Goal: Transaction & Acquisition: Purchase product/service

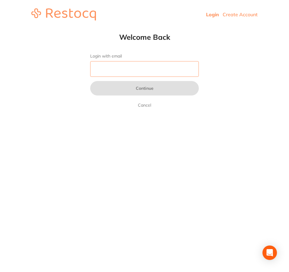
click at [132, 65] on input "Login with email" at bounding box center [144, 69] width 109 height 16
type input "[EMAIL_ADDRESS][DOMAIN_NAME]"
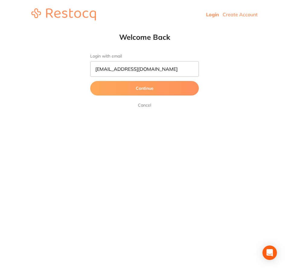
click at [156, 93] on button "Continue" at bounding box center [144, 88] width 109 height 14
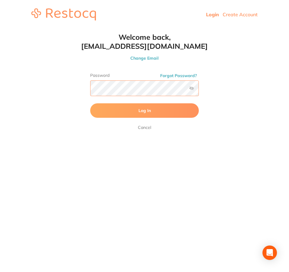
click at [90, 103] on button "Log In" at bounding box center [144, 110] width 109 height 14
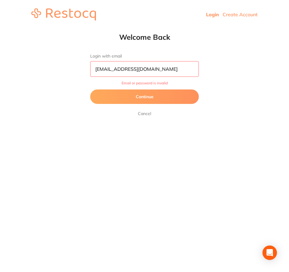
click at [152, 94] on button "Continue" at bounding box center [144, 97] width 109 height 14
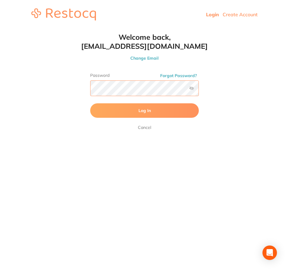
click at [11, 29] on html "Login Create Account Welcome Back Login with email [EMAIL_ADDRESS][DOMAIN_NAME]…" at bounding box center [144, 14] width 289 height 29
click at [190, 89] on label at bounding box center [191, 88] width 5 height 5
click at [199, 90] on input "checkbox" at bounding box center [199, 90] width 0 height 0
click at [162, 108] on button "Log In" at bounding box center [144, 110] width 109 height 14
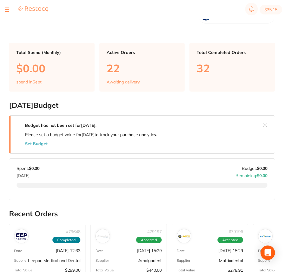
click at [74, 97] on main "Dashboard Welcome back, [PERSON_NAME] Complete Dental Total Spend (Monthly) $0.…" at bounding box center [148, 235] width 278 height 471
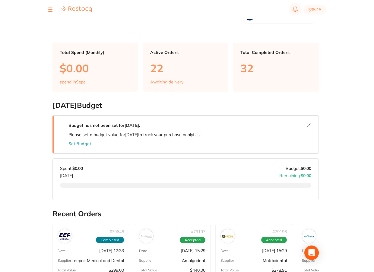
scroll to position [3, 0]
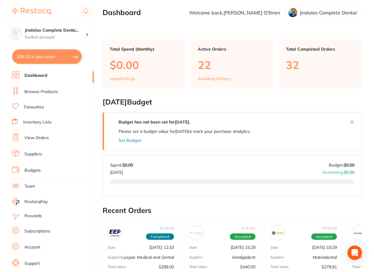
click at [67, 60] on button "$35.15 in your order" at bounding box center [47, 56] width 70 height 14
checkbox input "true"
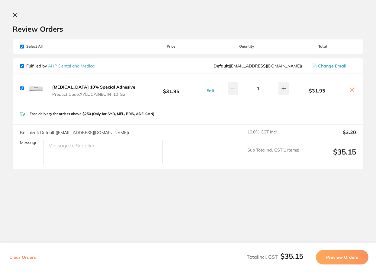
click at [289, 89] on icon at bounding box center [351, 90] width 3 height 3
checkbox input "false"
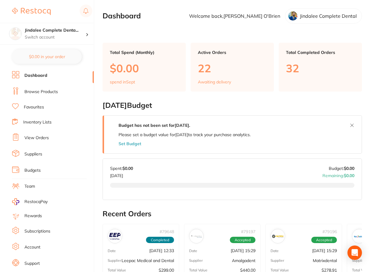
click at [36, 91] on link "Browse Products" at bounding box center [40, 92] width 33 height 6
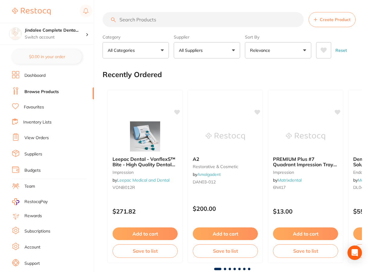
click at [157, 21] on input "search" at bounding box center [203, 19] width 201 height 15
click at [154, 22] on input "search" at bounding box center [203, 19] width 201 height 15
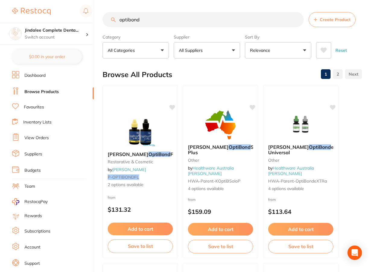
click at [100, 107] on div "$35.15 Jindalee Complete Denta... Switch account Jindalee Complete Dental $0.00…" at bounding box center [187, 136] width 374 height 272
drag, startPoint x: 174, startPoint y: 21, endPoint x: 0, endPoint y: 24, distance: 174.4
click at [7, 24] on div "$35.15 Jindalee Complete Denta... Switch account Jindalee Complete Dental $0.00…" at bounding box center [187, 136] width 374 height 272
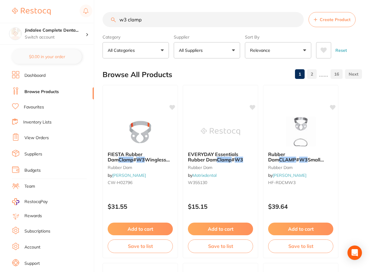
drag, startPoint x: 147, startPoint y: 20, endPoint x: 94, endPoint y: 19, distance: 52.2
click at [96, 19] on div "$35.15 Jindalee Complete Denta... Switch account Jindalee Complete Dental $0.00…" at bounding box center [187, 136] width 374 height 272
paste input "sonident 5L"
type input "sonident 5L"
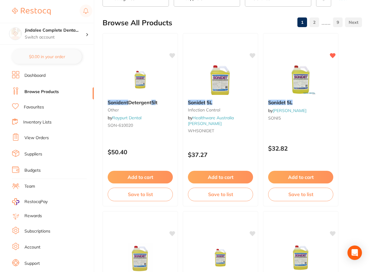
scroll to position [181, 0]
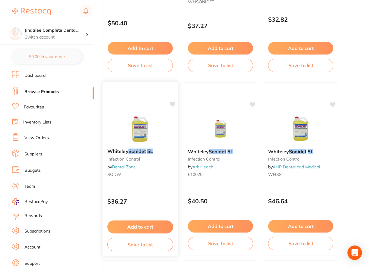
click at [144, 227] on button "Add to cart" at bounding box center [140, 227] width 66 height 13
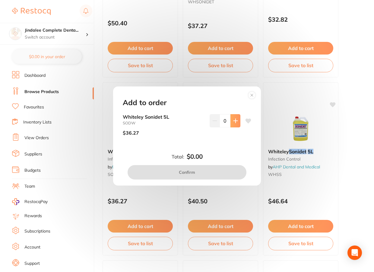
click at [233, 119] on icon at bounding box center [235, 121] width 5 height 5
type input "1"
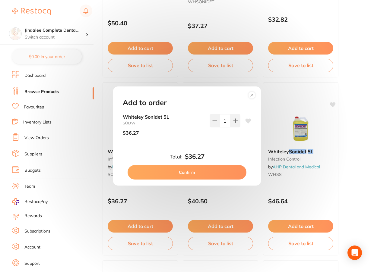
click at [192, 176] on button "Confirm" at bounding box center [187, 172] width 119 height 14
checkbox input "true"
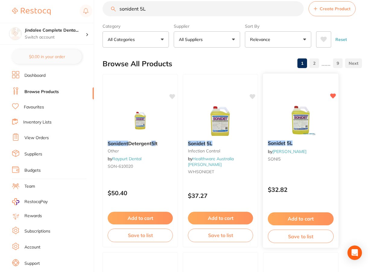
scroll to position [0, 0]
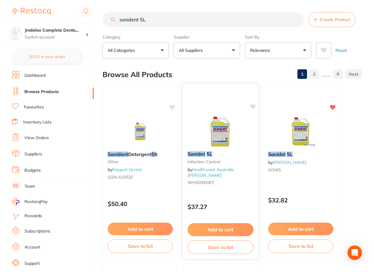
click at [221, 230] on button "Add to cart" at bounding box center [221, 229] width 66 height 13
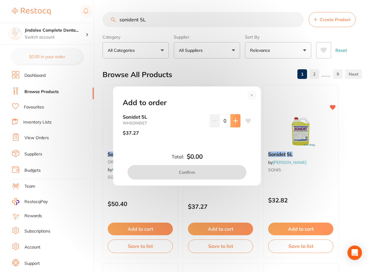
click at [234, 120] on icon at bounding box center [235, 121] width 5 height 5
type input "1"
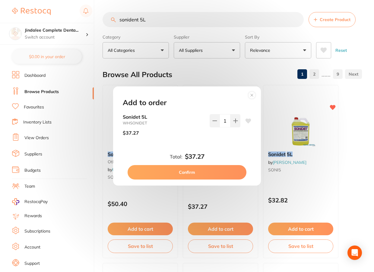
click at [196, 176] on button "Confirm" at bounding box center [187, 172] width 119 height 14
checkbox input "false"
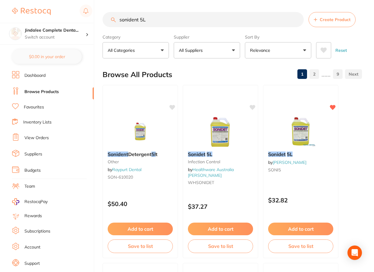
click at [99, 17] on div "$0.00 Jindalee Complete Denta... Switch account Jindalee Complete Dental $0.00 …" at bounding box center [187, 136] width 374 height 272
drag, startPoint x: 161, startPoint y: 17, endPoint x: 42, endPoint y: 18, distance: 119.1
click at [52, 17] on div "$0.00 Jindalee Complete Denta... Switch account Jindalee Complete Dental $0.00 …" at bounding box center [187, 136] width 374 height 272
paste input "5mL SYRINGE 1"
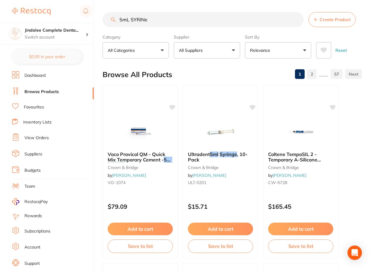
click at [289, 51] on button "Relevance" at bounding box center [278, 50] width 66 height 16
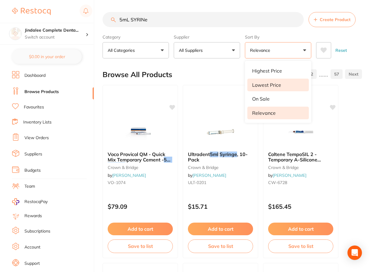
click at [281, 86] on li "Lowest Price" at bounding box center [278, 85] width 62 height 13
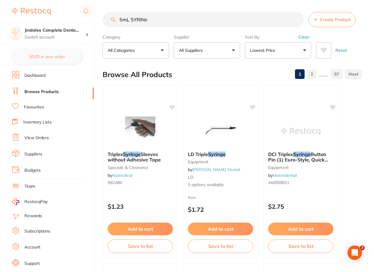
click at [170, 24] on input "5mL SYRINe" at bounding box center [203, 19] width 201 height 15
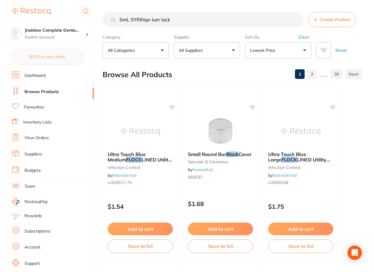
click at [289, 44] on button "Lowest Price" at bounding box center [278, 50] width 66 height 16
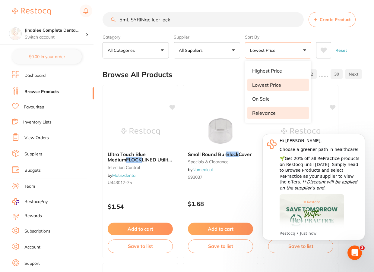
click at [271, 113] on p "Relevance" at bounding box center [264, 112] width 24 height 5
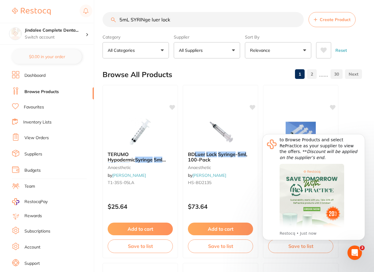
scroll to position [47, 0]
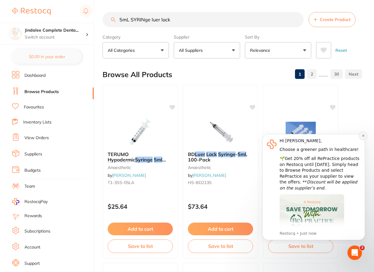
click at [289, 138] on icon "Dismiss notification" at bounding box center [363, 135] width 3 height 3
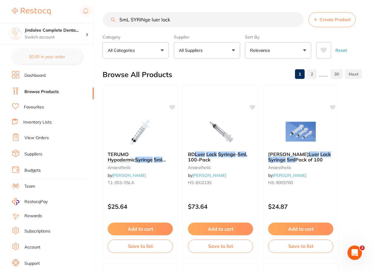
click at [173, 16] on input "5mL SYRINge luer lock" at bounding box center [203, 19] width 201 height 15
drag, startPoint x: 185, startPoint y: 19, endPoint x: 34, endPoint y: 17, distance: 150.2
click at [36, 17] on div "$0.00 Jindalee Complete Denta... Switch account Jindalee Complete Dental $0.00 …" at bounding box center [187, 136] width 374 height 272
type input "sonident"
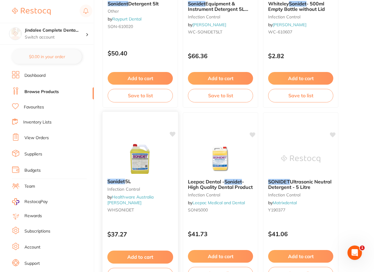
click at [142, 259] on button "Add to cart" at bounding box center [140, 257] width 66 height 13
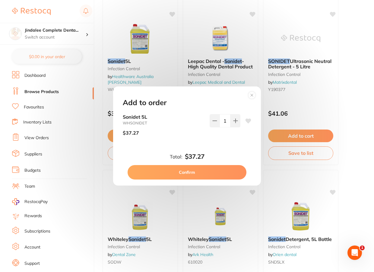
click at [190, 174] on button "Confirm" at bounding box center [187, 172] width 119 height 14
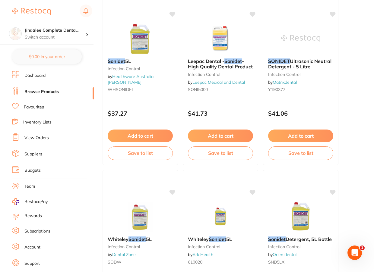
click at [27, 74] on link "Dashboard" at bounding box center [34, 76] width 21 height 6
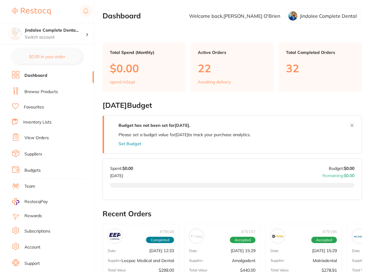
click at [35, 87] on li "Browse Products" at bounding box center [53, 91] width 82 height 9
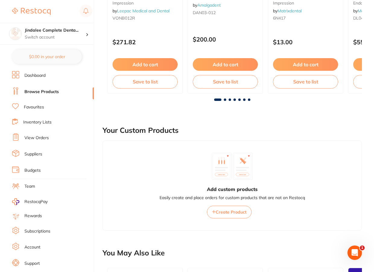
scroll to position [181, 0]
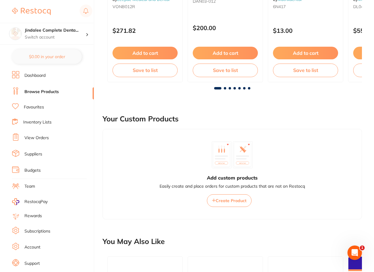
click at [122, 110] on div "Your Custom Products" at bounding box center [232, 119] width 259 height 20
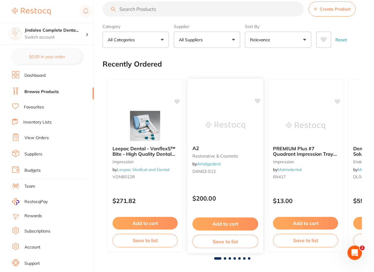
scroll to position [0, 0]
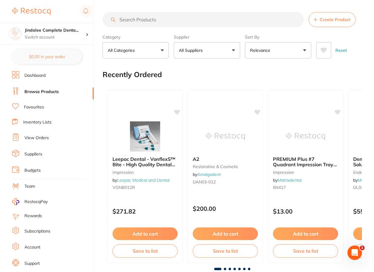
click at [133, 20] on input "search" at bounding box center [203, 19] width 201 height 15
type input "sonident"
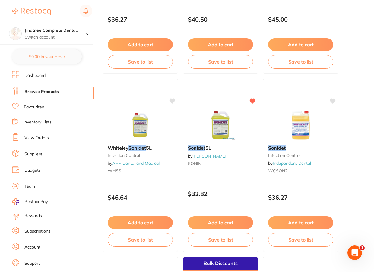
scroll to position [543, 0]
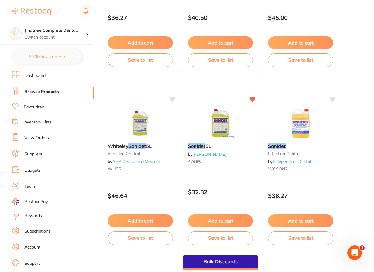
click at [146, 218] on button "Add to cart" at bounding box center [140, 221] width 65 height 13
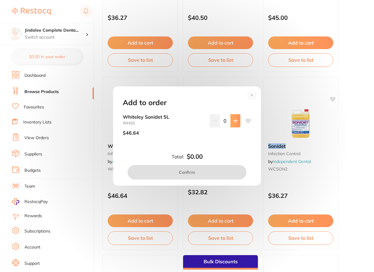
click at [233, 119] on icon at bounding box center [235, 121] width 5 height 5
type input "1"
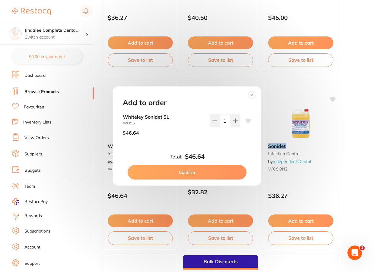
scroll to position [0, 0]
click at [198, 173] on button "Confirm" at bounding box center [187, 172] width 119 height 14
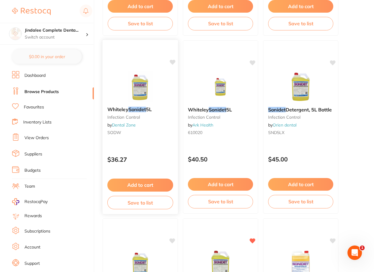
scroll to position [392, 0]
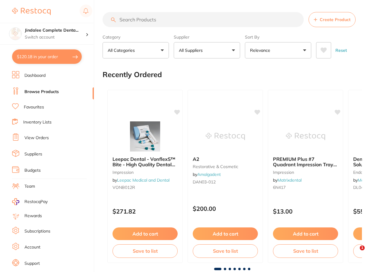
click at [69, 58] on button "$120.18 in your order" at bounding box center [47, 56] width 70 height 14
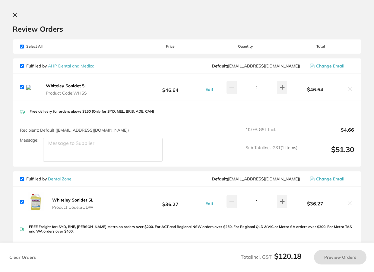
checkbox input "true"
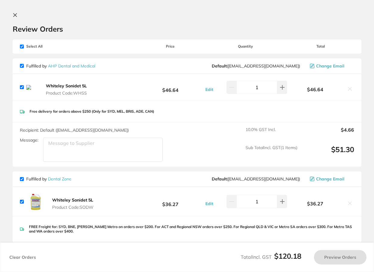
checkbox input "true"
click at [350, 90] on icon at bounding box center [351, 89] width 5 height 5
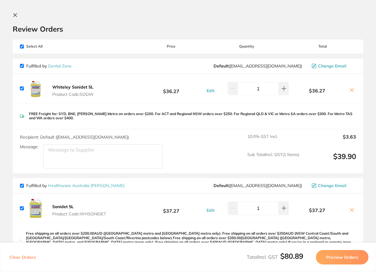
click at [207, 22] on div "Review Orders" at bounding box center [188, 23] width 350 height 21
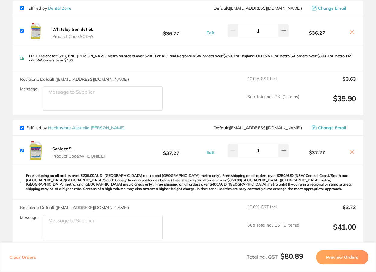
scroll to position [60, 0]
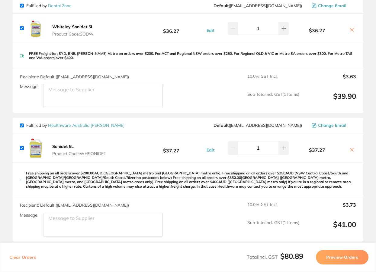
click at [350, 148] on icon at bounding box center [351, 149] width 5 height 5
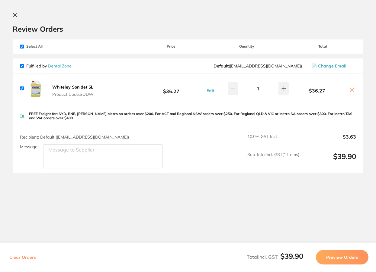
checkbox input "true"
click at [353, 260] on button "Preview Orders" at bounding box center [341, 257] width 52 height 14
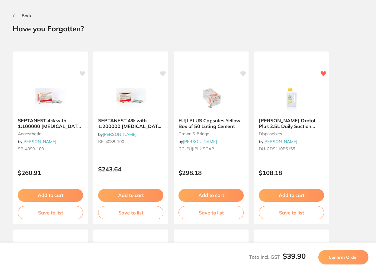
click at [15, 16] on button "Back" at bounding box center [22, 15] width 19 height 5
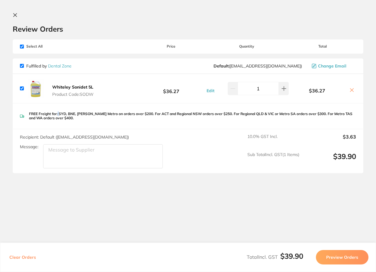
click at [59, 111] on div "FREE Freight for: SYD, BNE, [PERSON_NAME] Metro on orders over $200. For ACT an…" at bounding box center [188, 116] width 350 height 26
click at [47, 116] on p "FREE Freight for: SYD, BNE, [PERSON_NAME] Metro on orders over $200. For ACT an…" at bounding box center [192, 116] width 327 height 9
click at [22, 116] on icon at bounding box center [22, 116] width 4 height 4
click at [110, 188] on section "Review Orders Your orders are being processed and we will notify you once we ha…" at bounding box center [188, 134] width 376 height 268
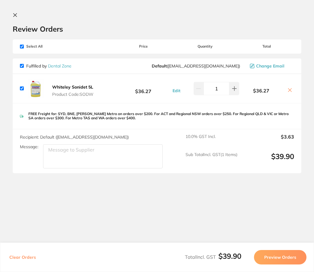
click at [290, 90] on icon at bounding box center [289, 90] width 5 height 5
checkbox input "false"
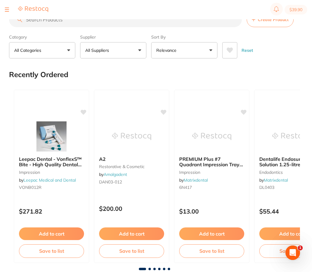
click at [100, 24] on input "search" at bounding box center [125, 19] width 233 height 15
type input "paper towel"
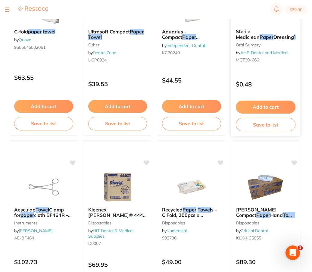
scroll to position [271, 0]
